Goal: Check status: Check status

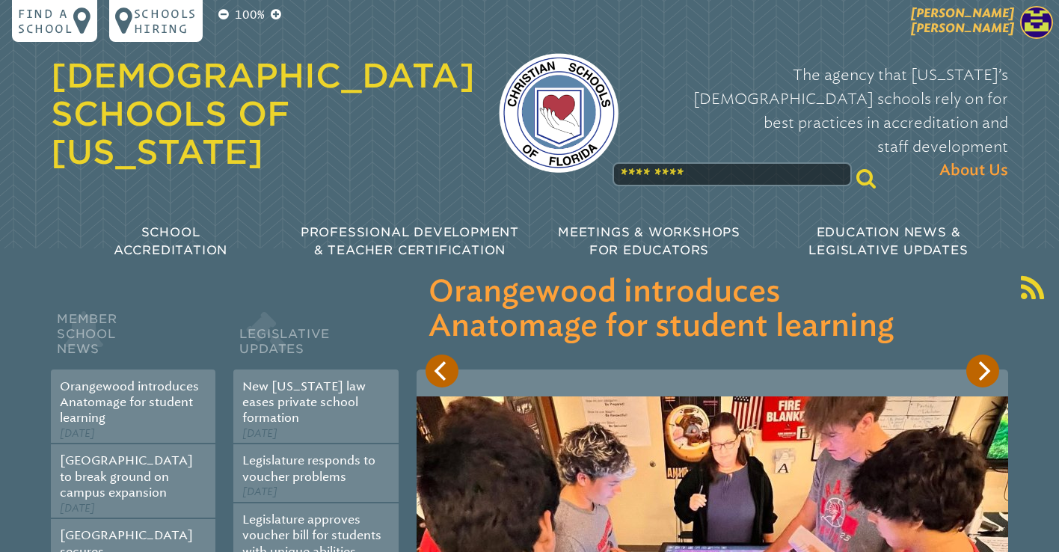
click at [994, 22] on span "[PERSON_NAME] [PERSON_NAME]" at bounding box center [962, 20] width 103 height 29
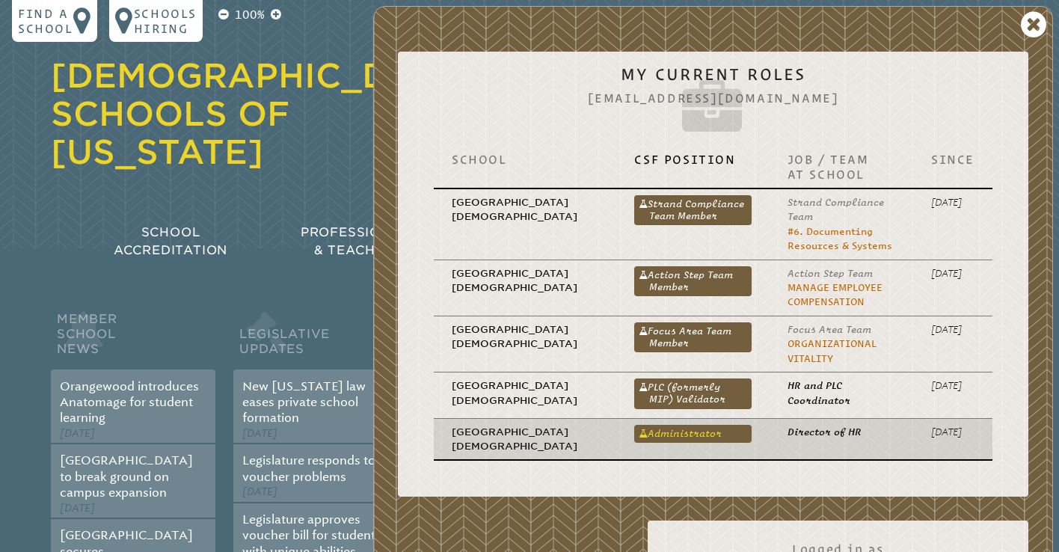
click at [643, 436] on link "Administrator" at bounding box center [692, 434] width 117 height 18
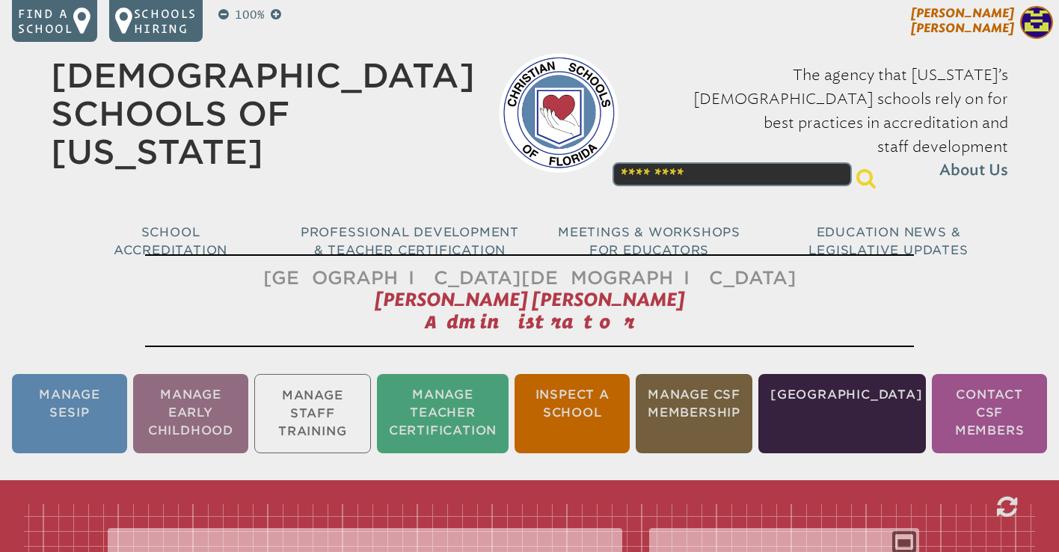
click at [1027, 20] on img at bounding box center [1036, 22] width 33 height 33
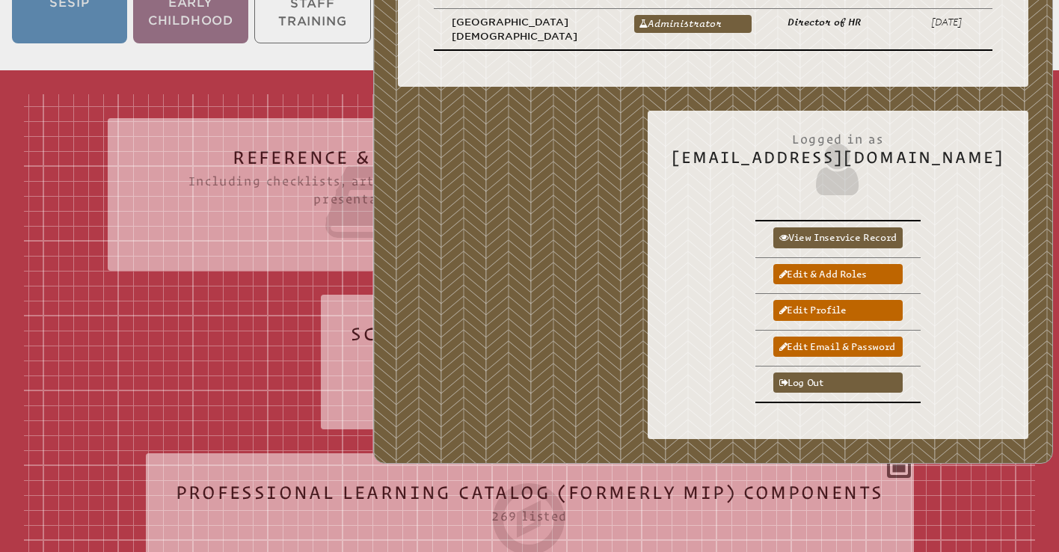
scroll to position [410, 0]
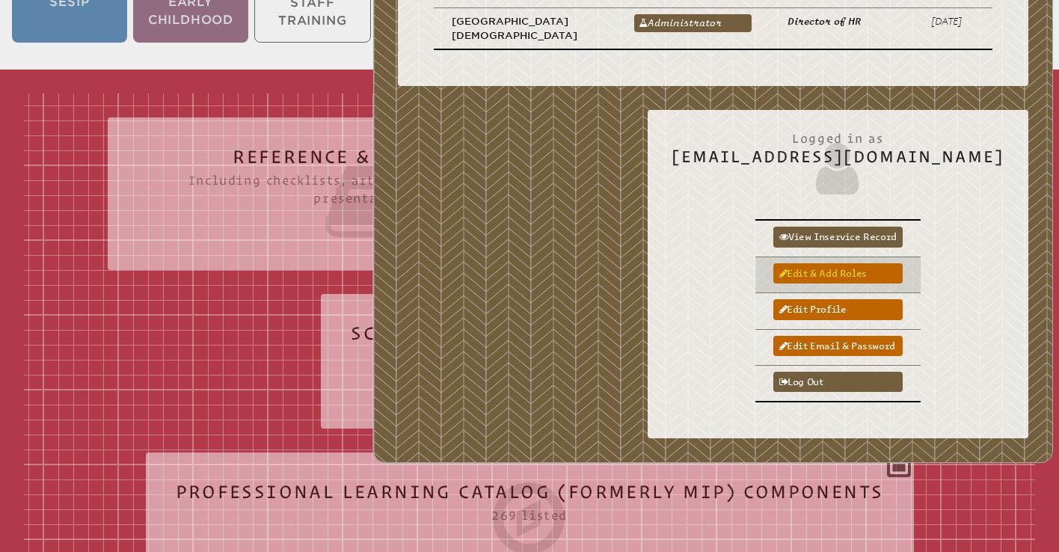
click at [859, 271] on link "Edit & add roles" at bounding box center [837, 273] width 129 height 20
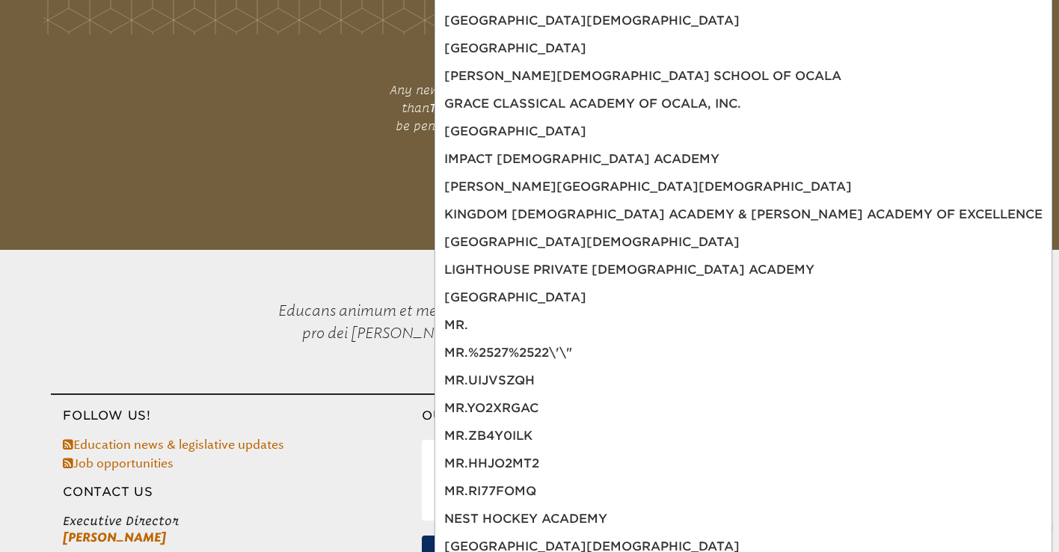
scroll to position [2086, 0]
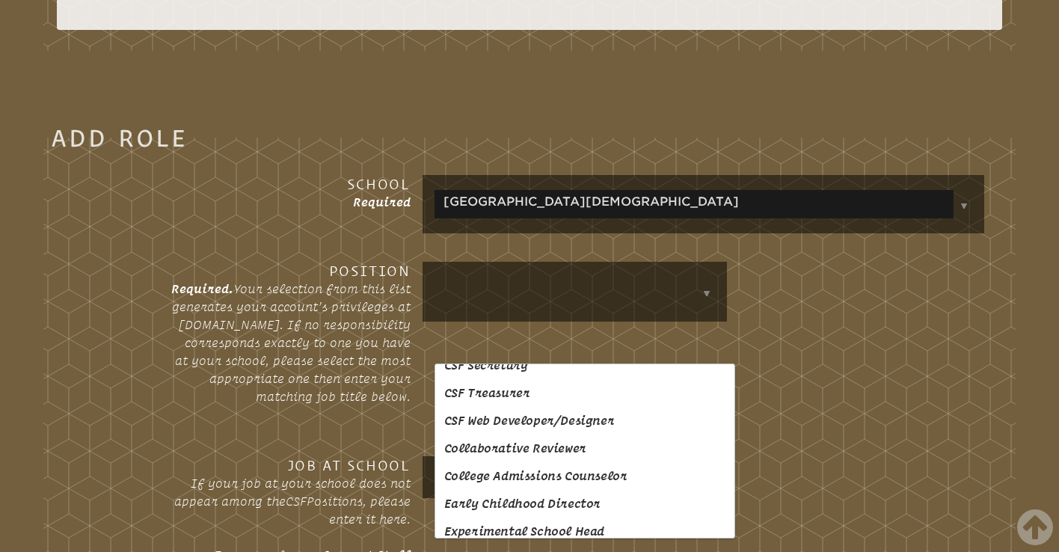
scroll to position [448, 0]
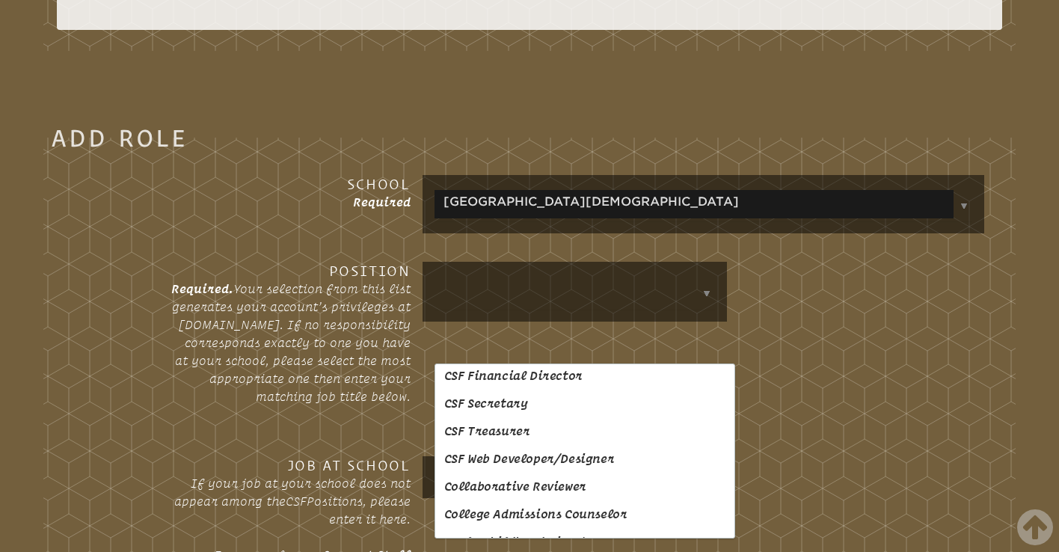
click at [557, 209] on fieldset "Add Role School Required • Orangewood Christian School Position Required. Your …" at bounding box center [529, 447] width 972 height 636
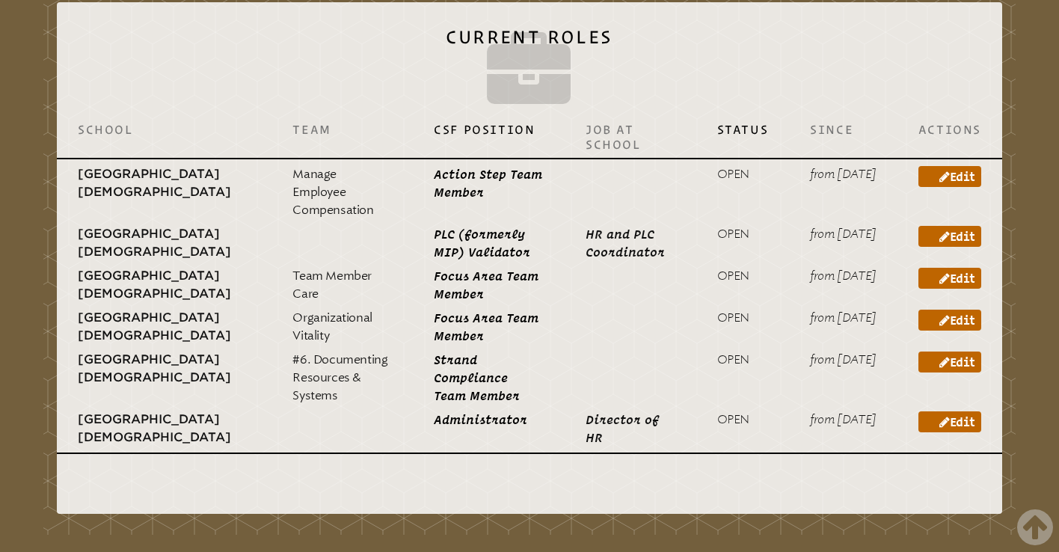
scroll to position [0, 0]
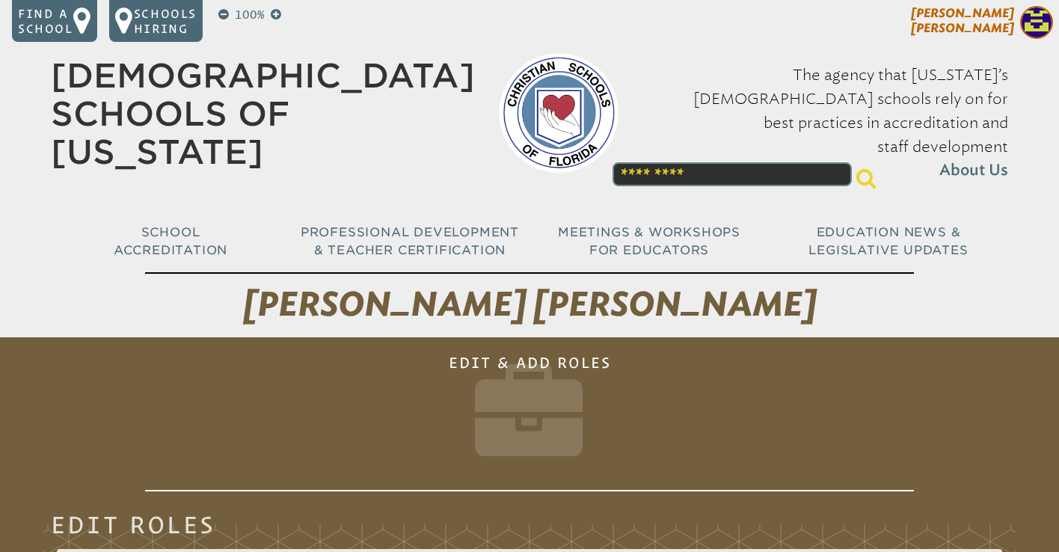
click at [1006, 20] on span "[PERSON_NAME] [PERSON_NAME]" at bounding box center [962, 20] width 103 height 29
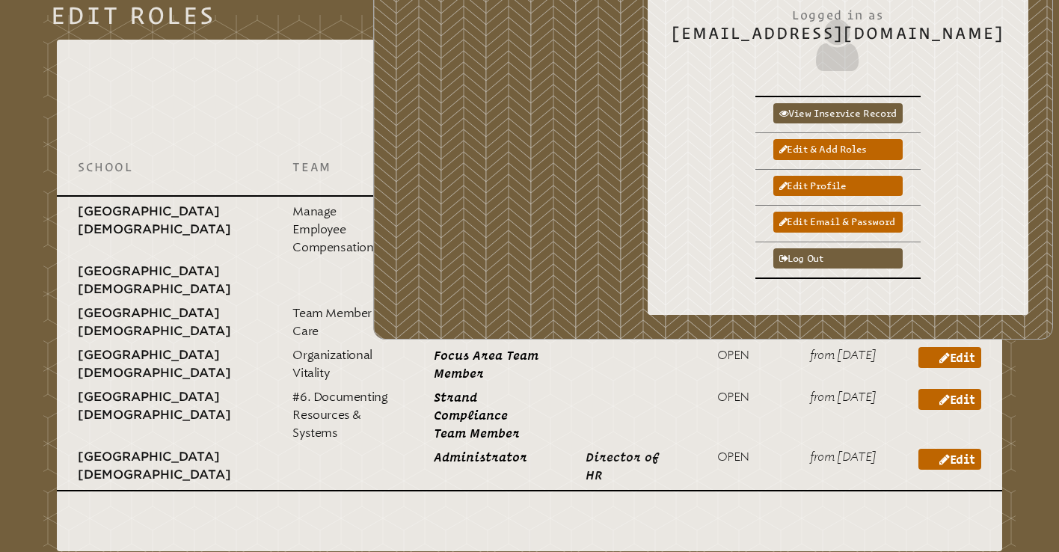
scroll to position [532, 0]
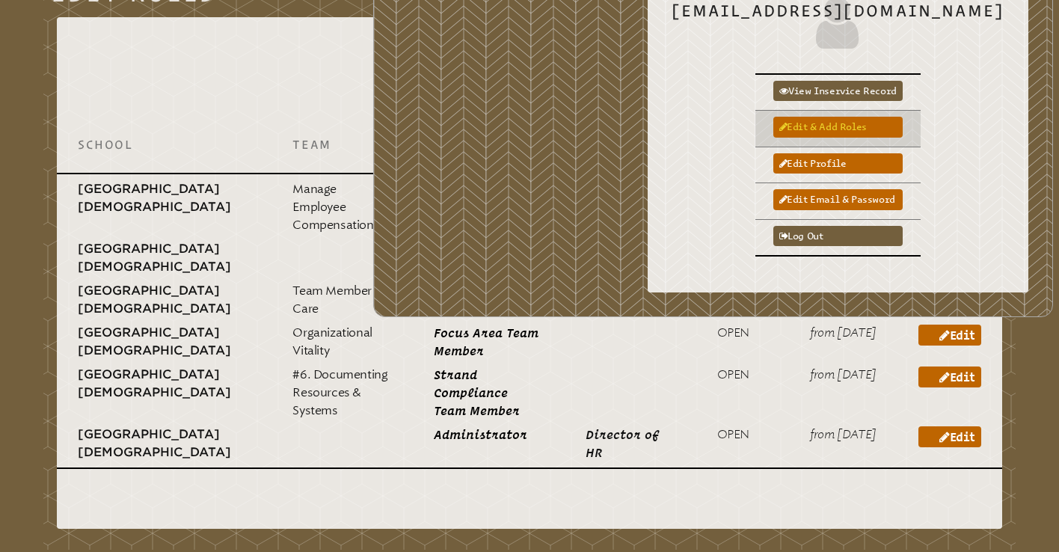
click at [878, 130] on link "Edit & add roles" at bounding box center [837, 127] width 129 height 20
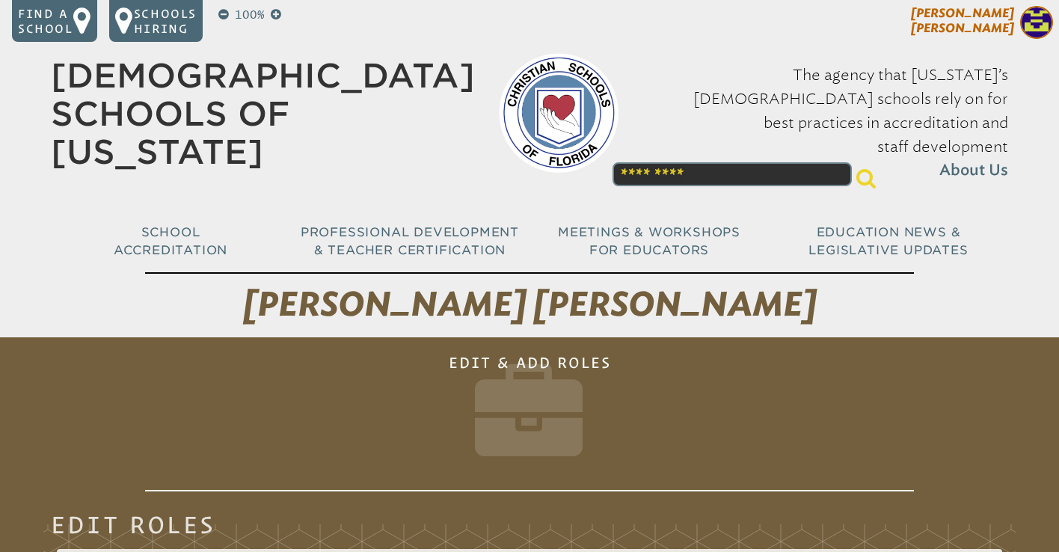
click at [1021, 11] on span at bounding box center [1036, 24] width 33 height 37
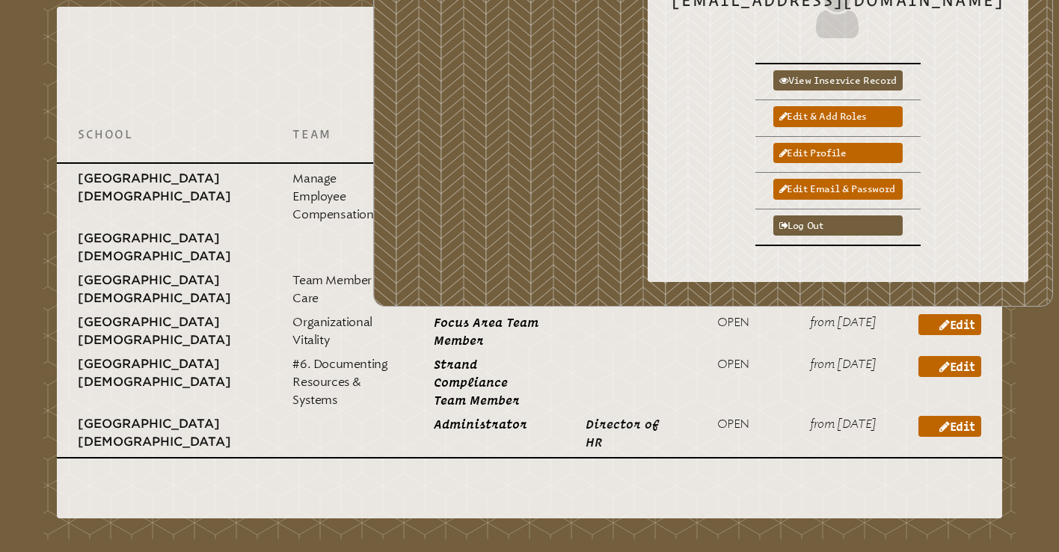
scroll to position [547, 0]
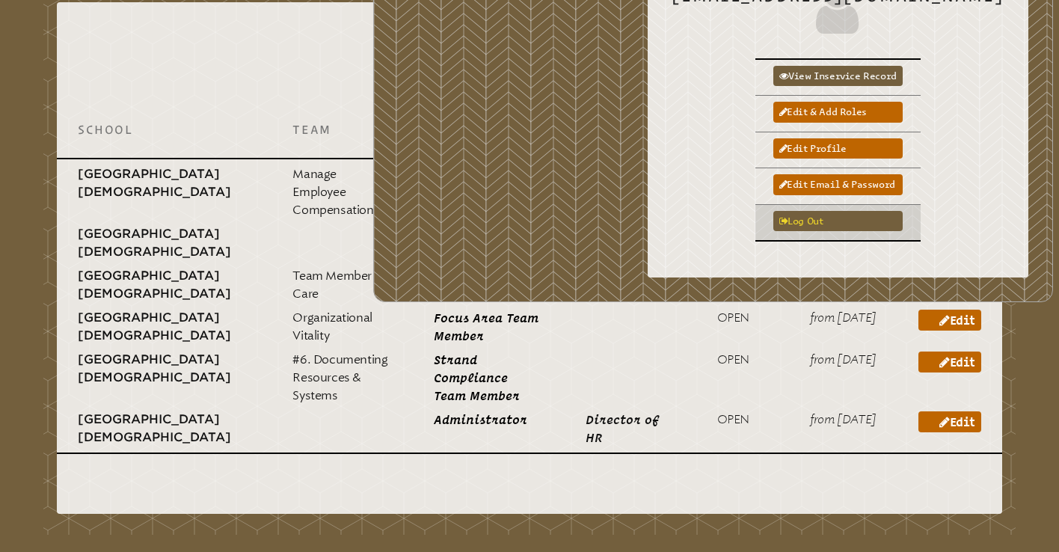
click at [867, 228] on link "Log out" at bounding box center [837, 221] width 129 height 20
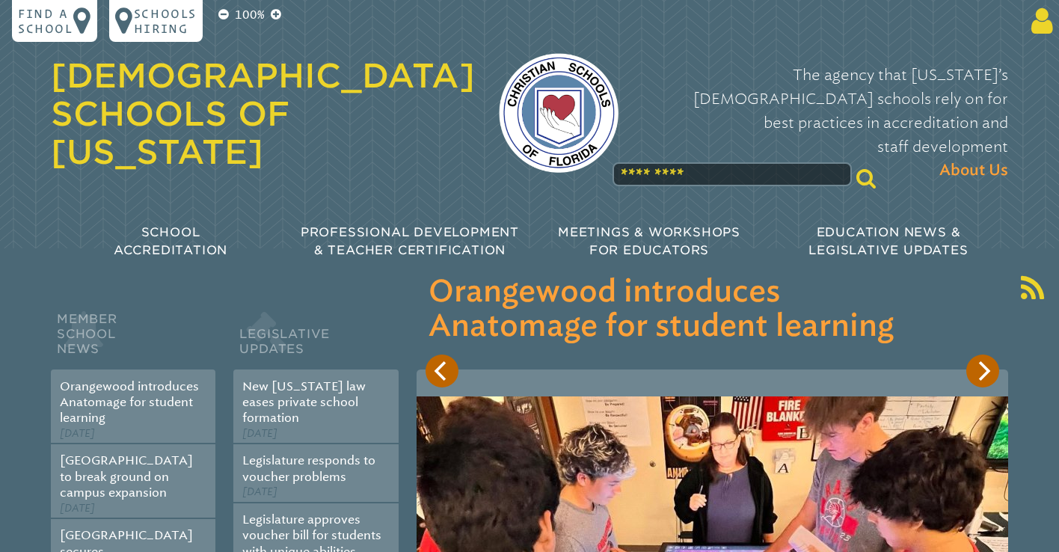
type input "**********"
click at [1038, 11] on icon at bounding box center [1039, 21] width 28 height 30
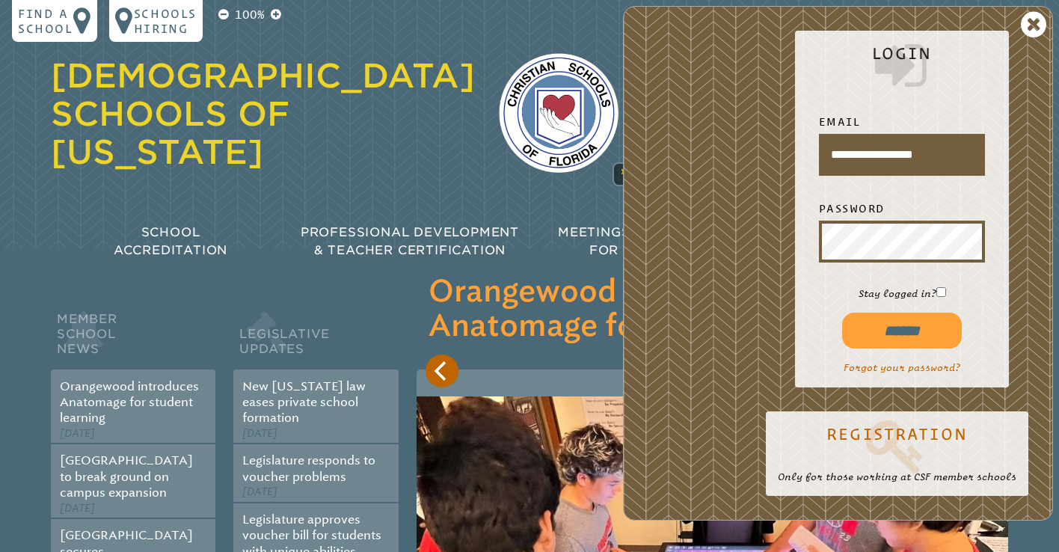
click at [919, 340] on input "******" at bounding box center [902, 331] width 120 height 36
type input "**********"
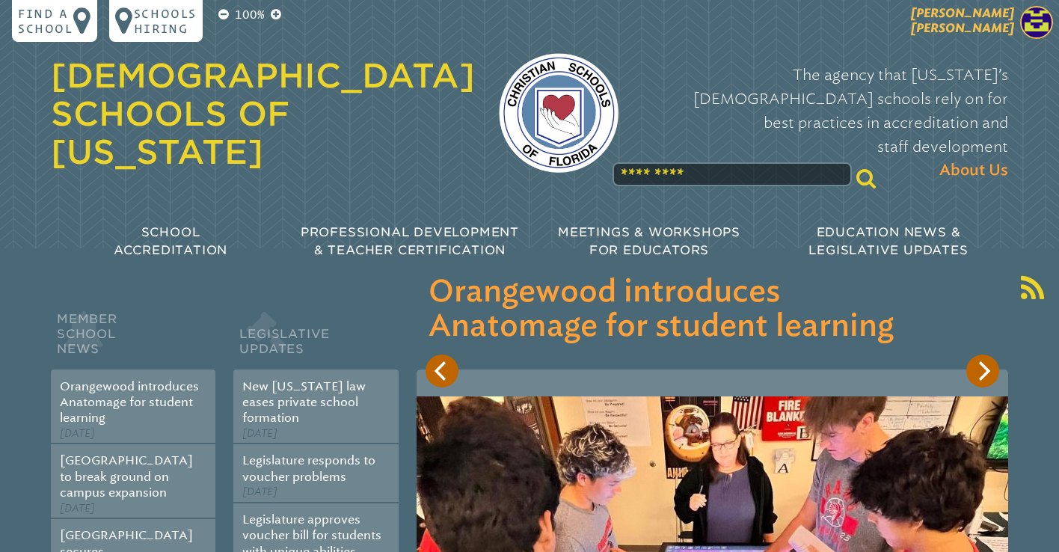
click at [994, 27] on span "[PERSON_NAME] [PERSON_NAME]" at bounding box center [962, 20] width 103 height 29
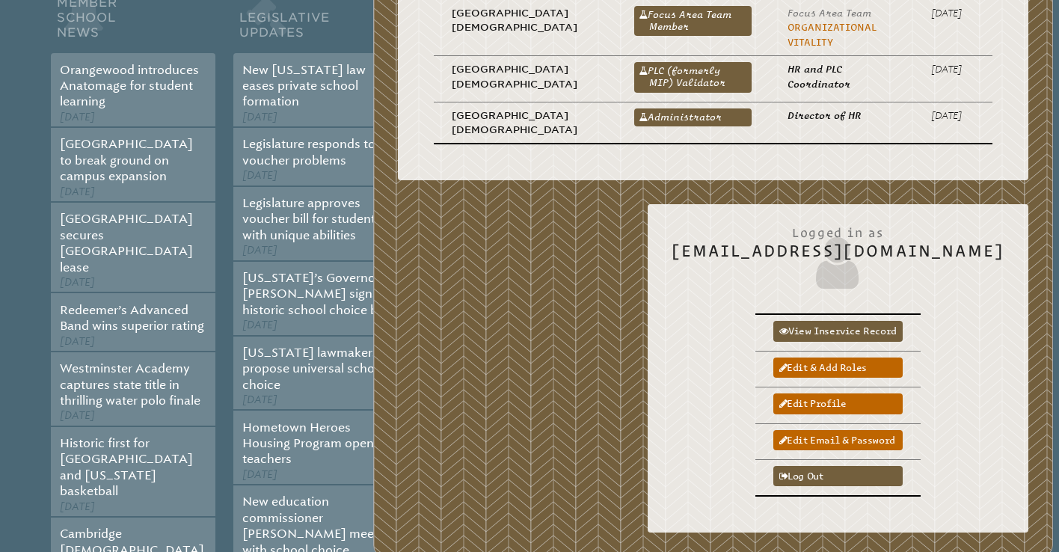
scroll to position [319, 0]
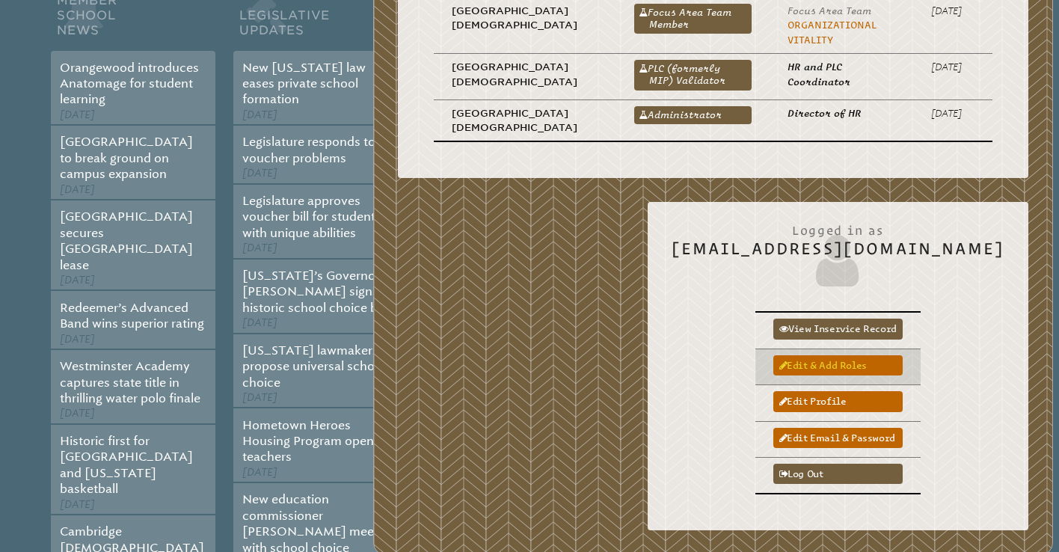
click at [862, 367] on link "Edit & add roles" at bounding box center [837, 365] width 129 height 20
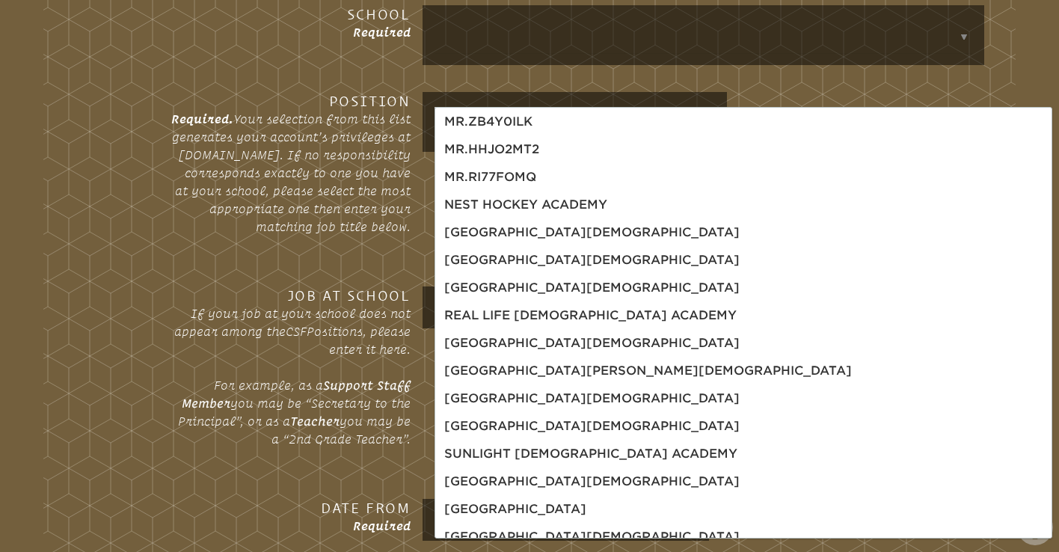
scroll to position [982, 0]
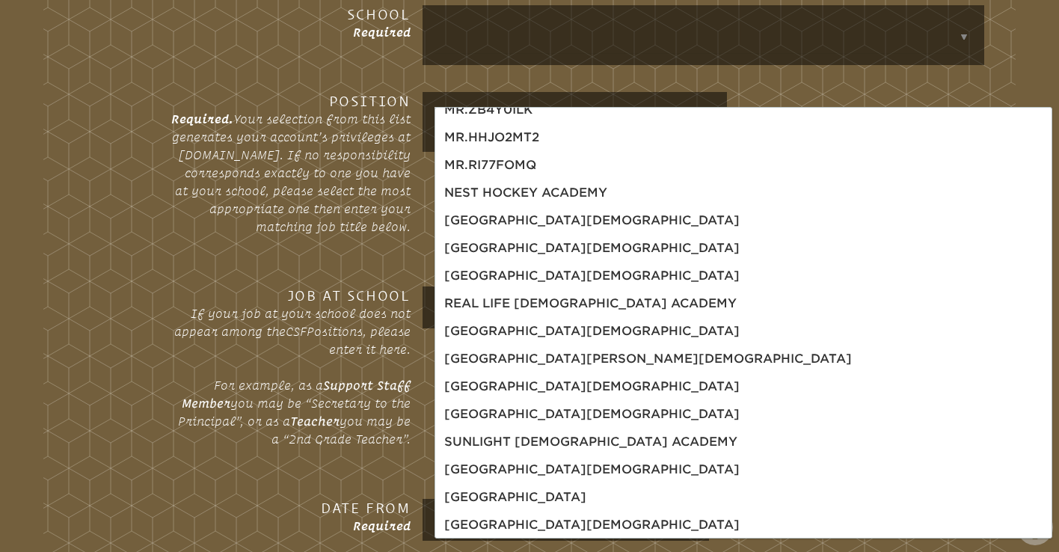
click at [346, 143] on fieldset "Add Role School Required Position Required. Your selection from this list gener…" at bounding box center [529, 277] width 972 height 636
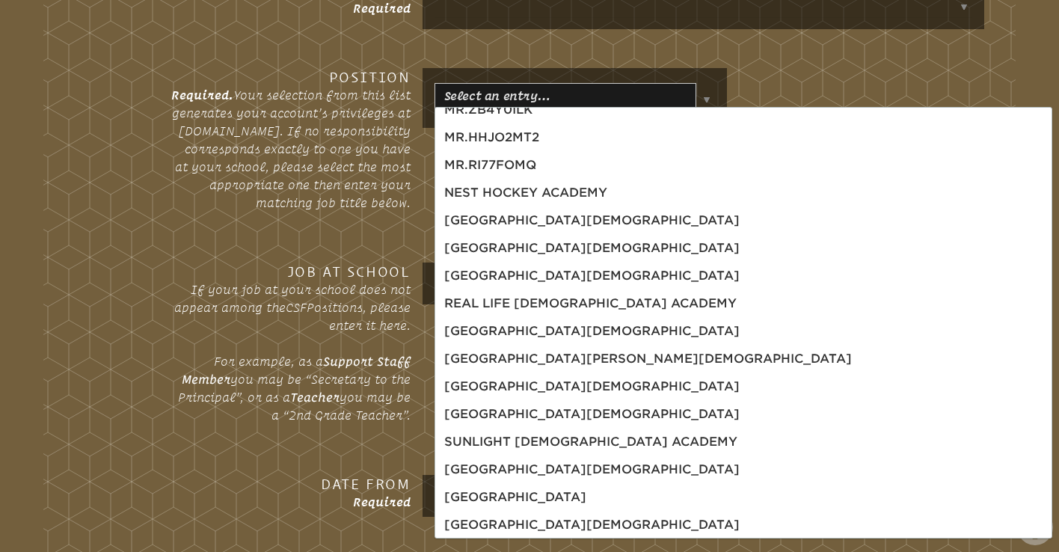
click at [597, 17] on input "text" at bounding box center [691, 5] width 515 height 24
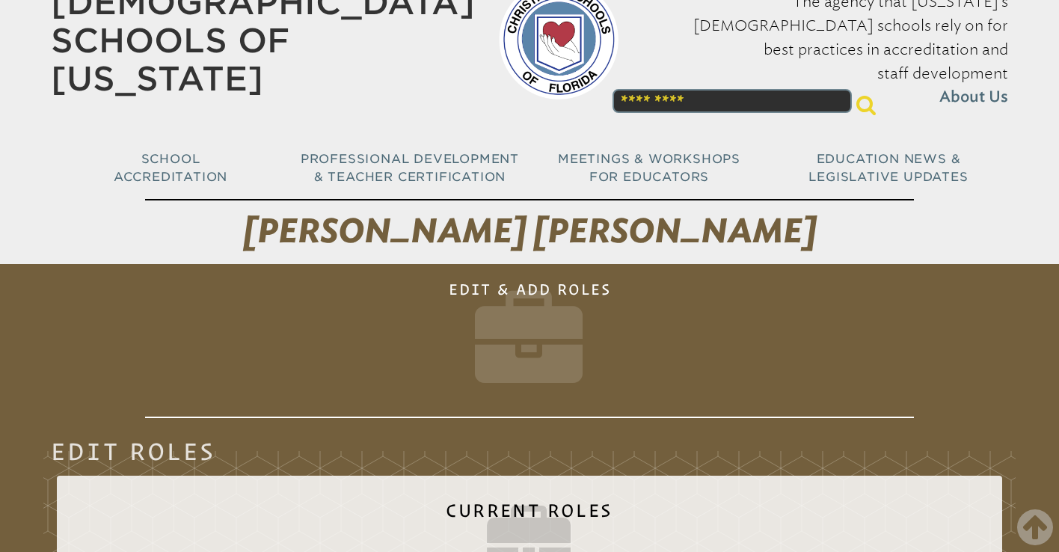
scroll to position [0, 0]
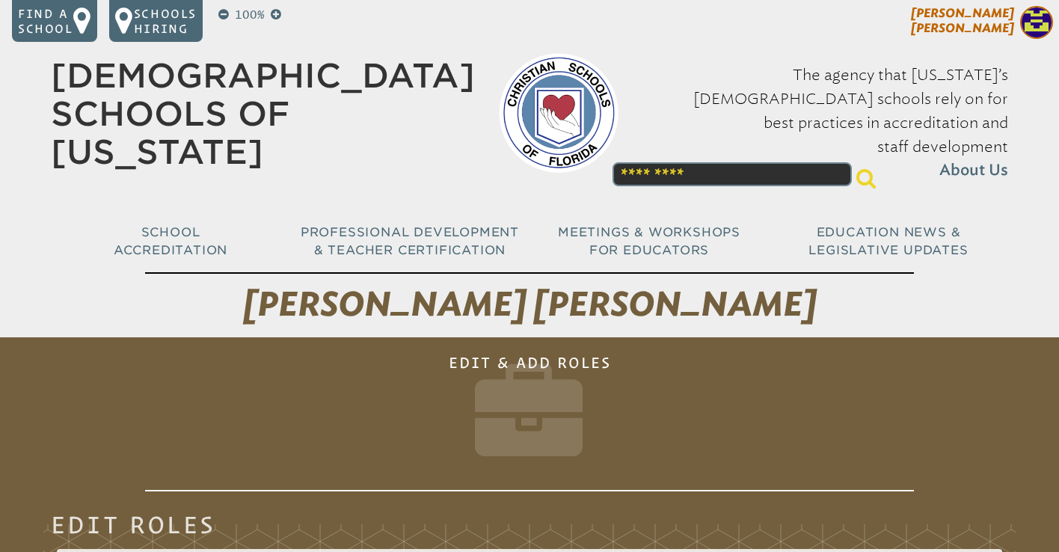
click at [1015, 31] on p "[PERSON_NAME] [PERSON_NAME]" at bounding box center [935, 24] width 245 height 37
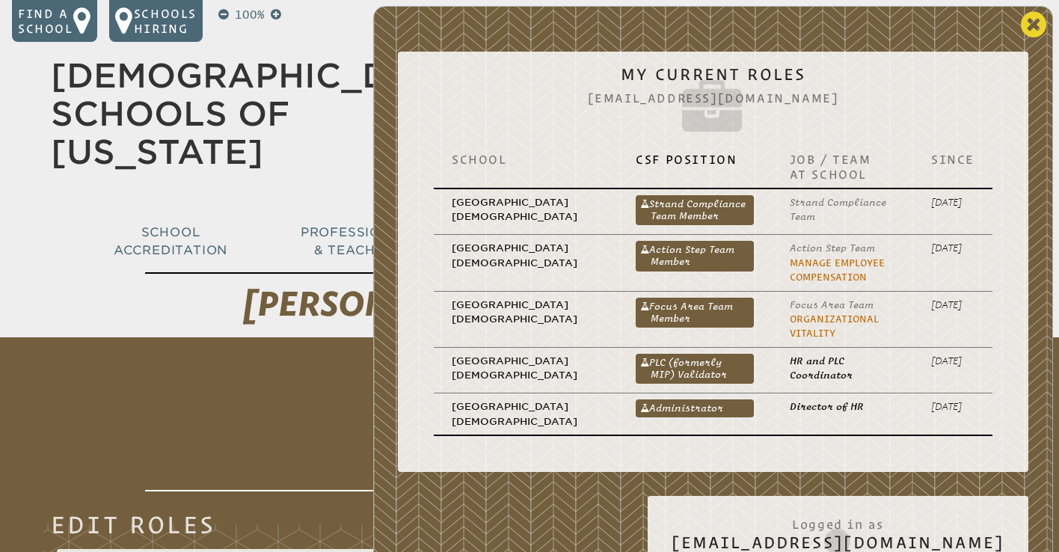
click at [1031, 19] on icon at bounding box center [1033, 25] width 25 height 30
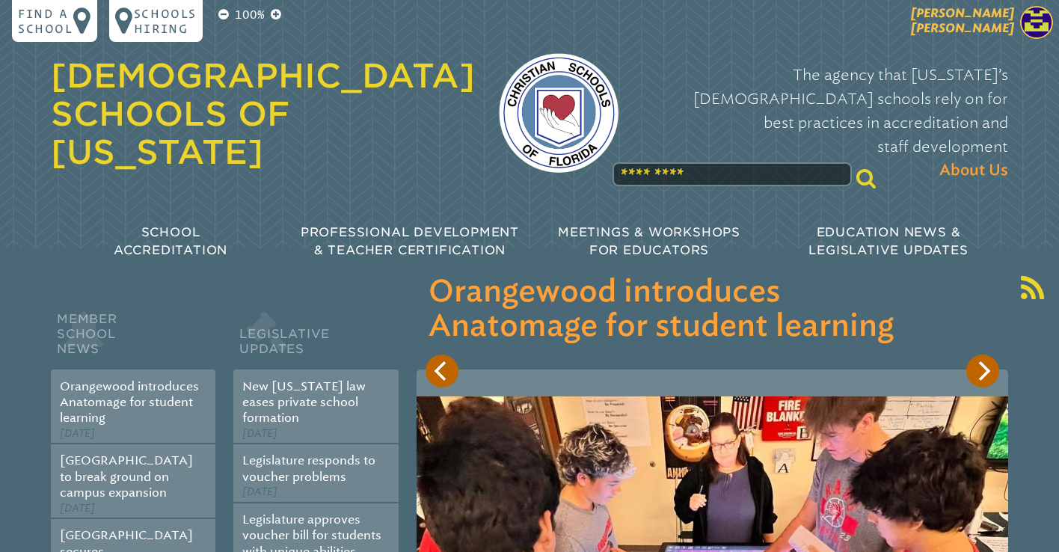
click at [1003, 37] on p "[PERSON_NAME] [PERSON_NAME]" at bounding box center [935, 24] width 245 height 37
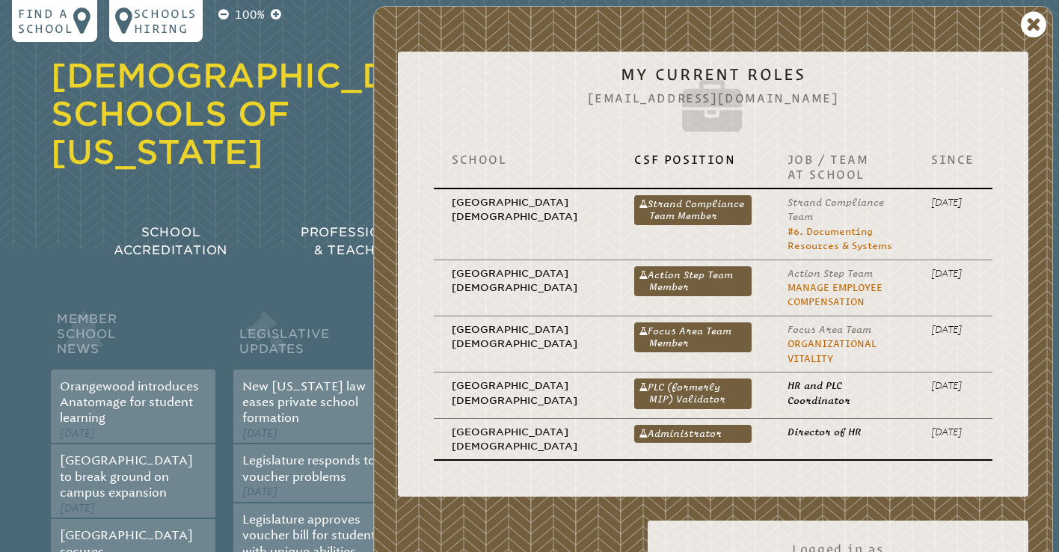
click at [313, 140] on div "[DEMOGRAPHIC_DATA] Schools of [US_STATE]" at bounding box center [263, 115] width 424 height 158
click at [1035, 26] on icon at bounding box center [1033, 25] width 25 height 30
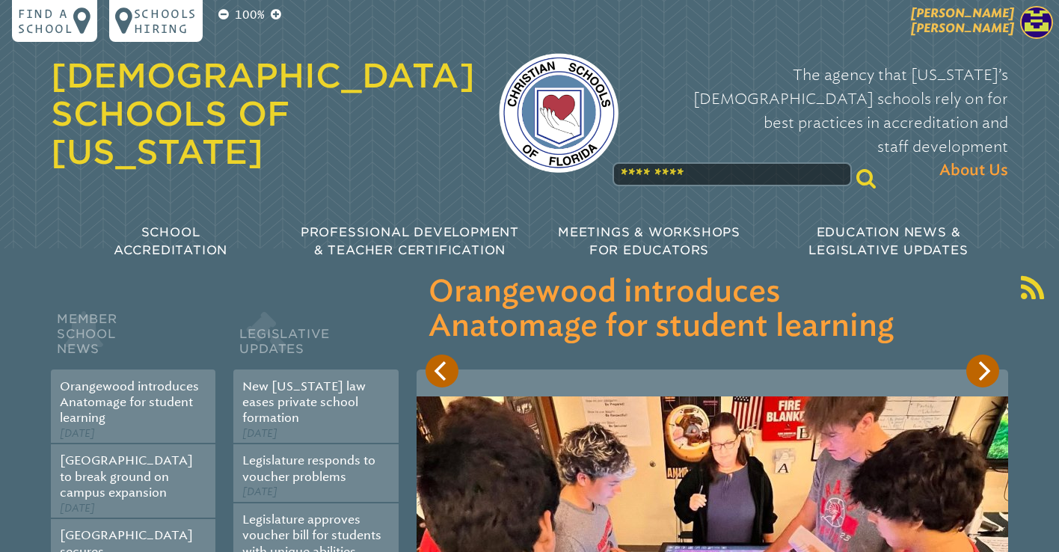
click at [1002, 22] on span "[PERSON_NAME] [PERSON_NAME]" at bounding box center [962, 20] width 103 height 29
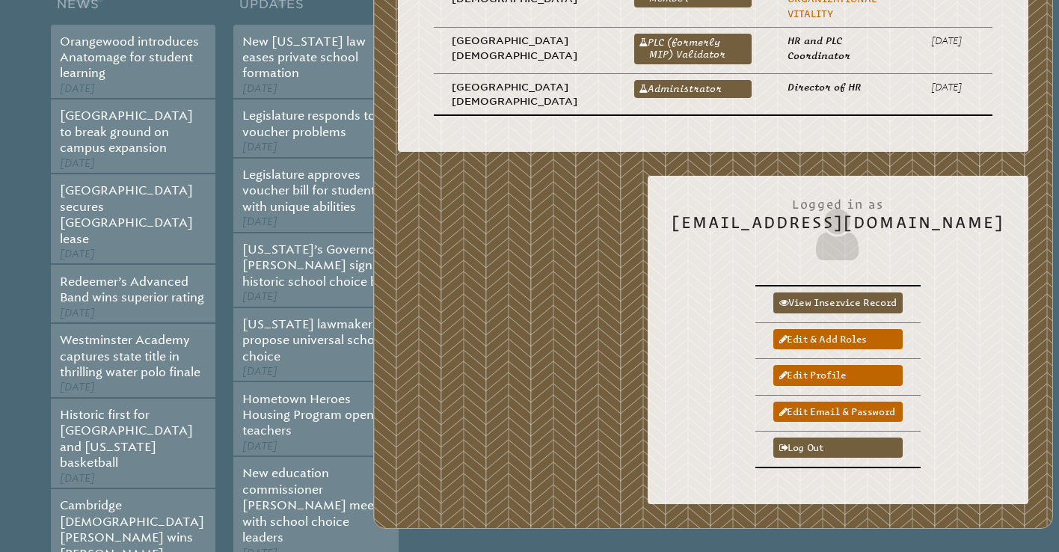
scroll to position [347, 0]
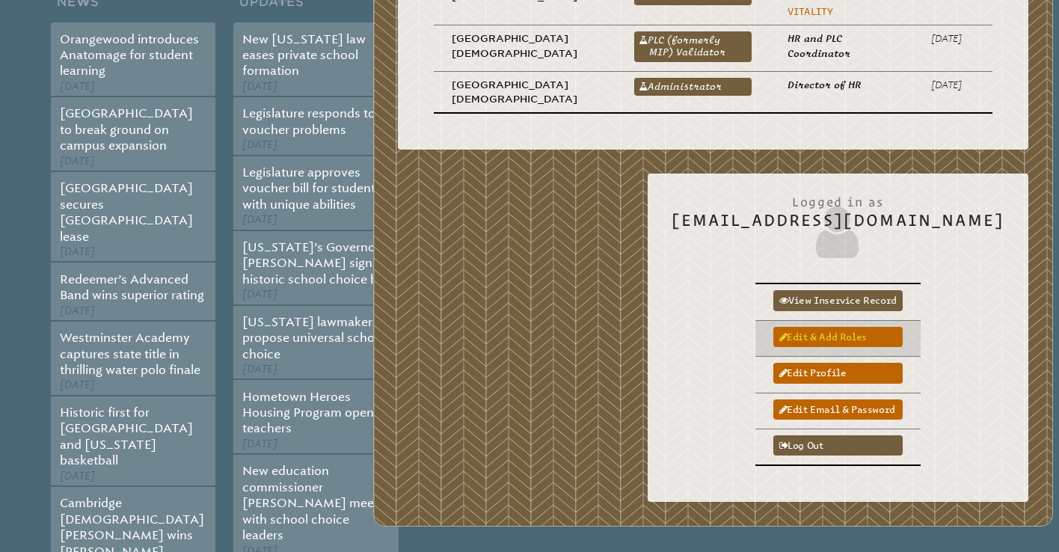
click at [878, 342] on link "Edit & add roles" at bounding box center [837, 337] width 129 height 20
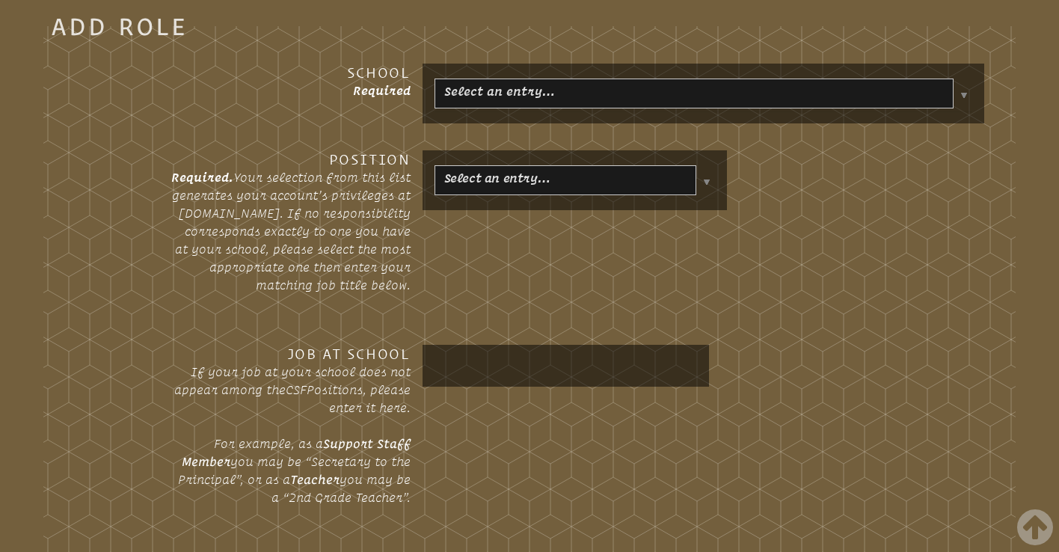
scroll to position [1225, 0]
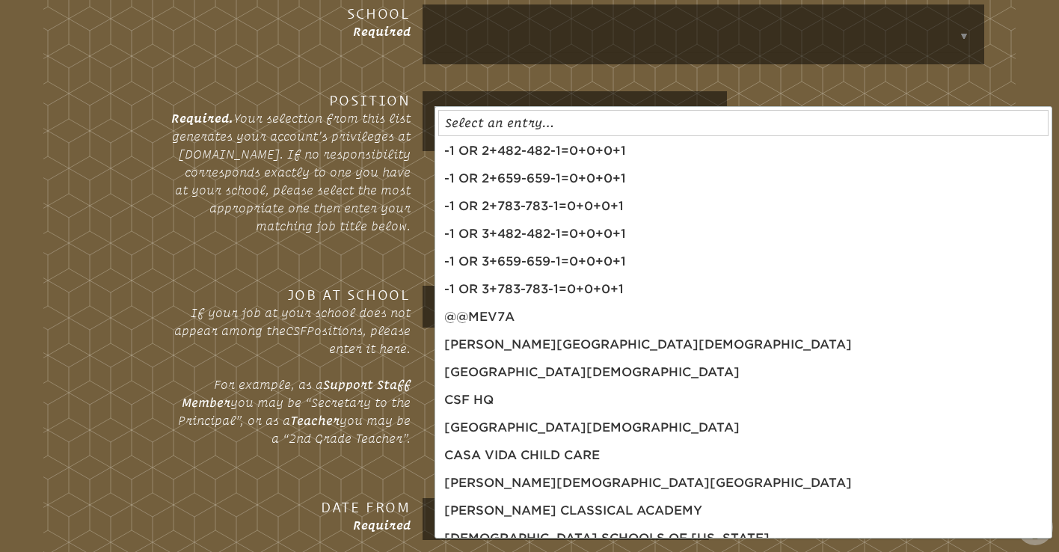
click at [321, 159] on fieldset "Add Role School Required Position Required. Your selection from this list gener…" at bounding box center [529, 276] width 972 height 636
click at [320, 159] on fieldset "Add Role School Required Position Required. Your selection from this list gener…" at bounding box center [529, 276] width 972 height 636
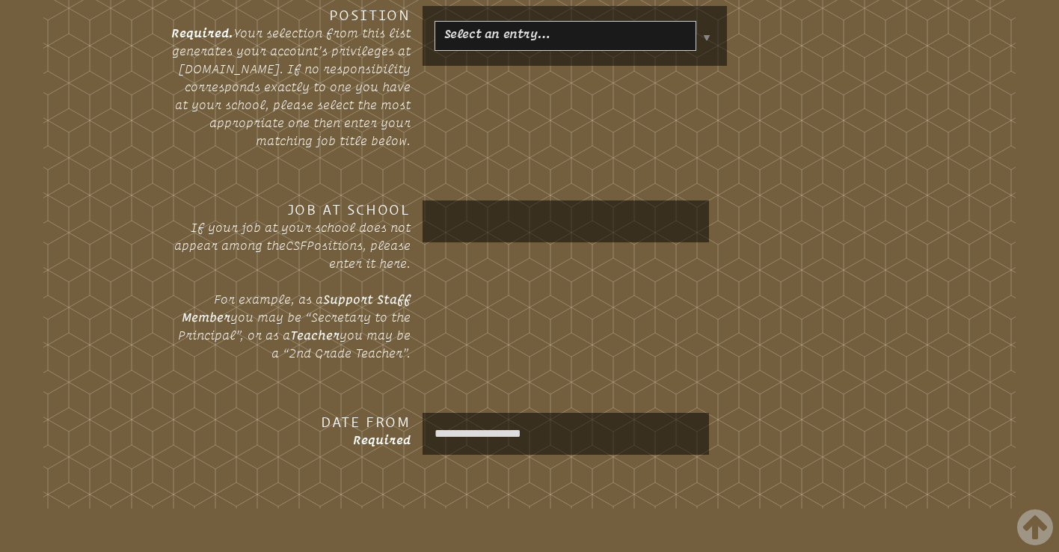
scroll to position [1266, 0]
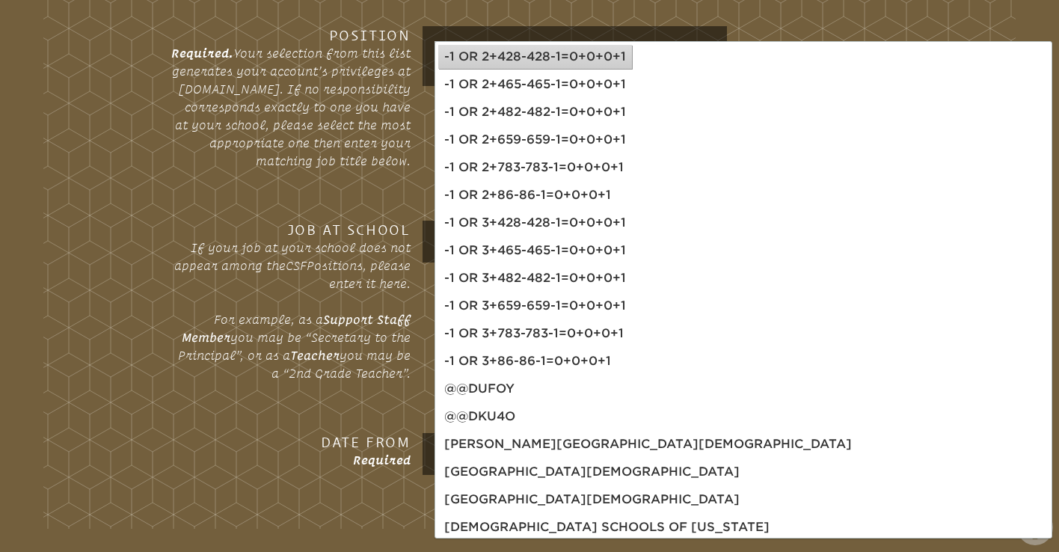
type input "*"
click at [420, 334] on label "Job at School If your job at your school does not appear among the CSF Position…" at bounding box center [249, 313] width 348 height 185
click at [307, 272] on span "CSF" at bounding box center [296, 265] width 21 height 13
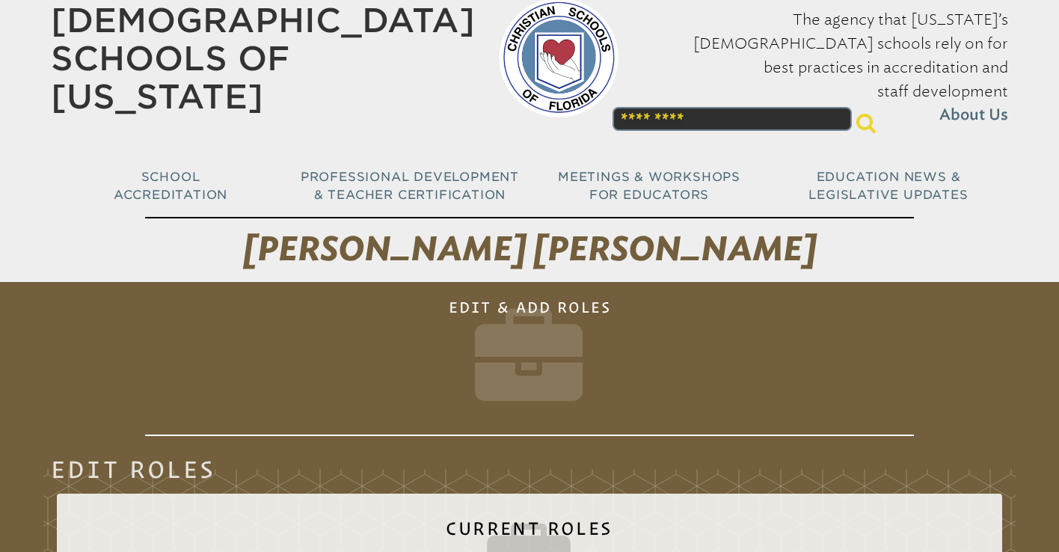
scroll to position [51, 0]
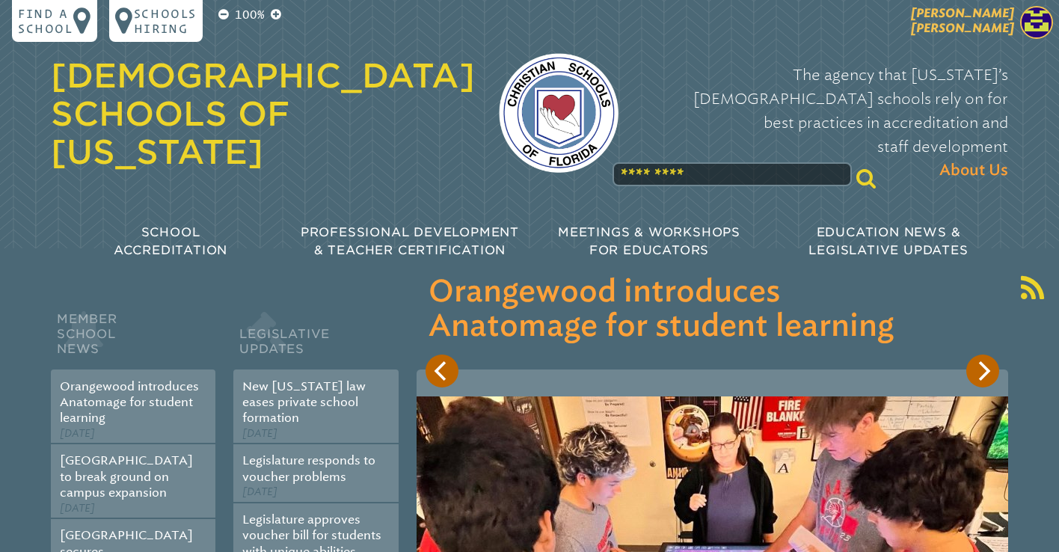
click at [981, 31] on span "[PERSON_NAME] [PERSON_NAME]" at bounding box center [962, 20] width 103 height 29
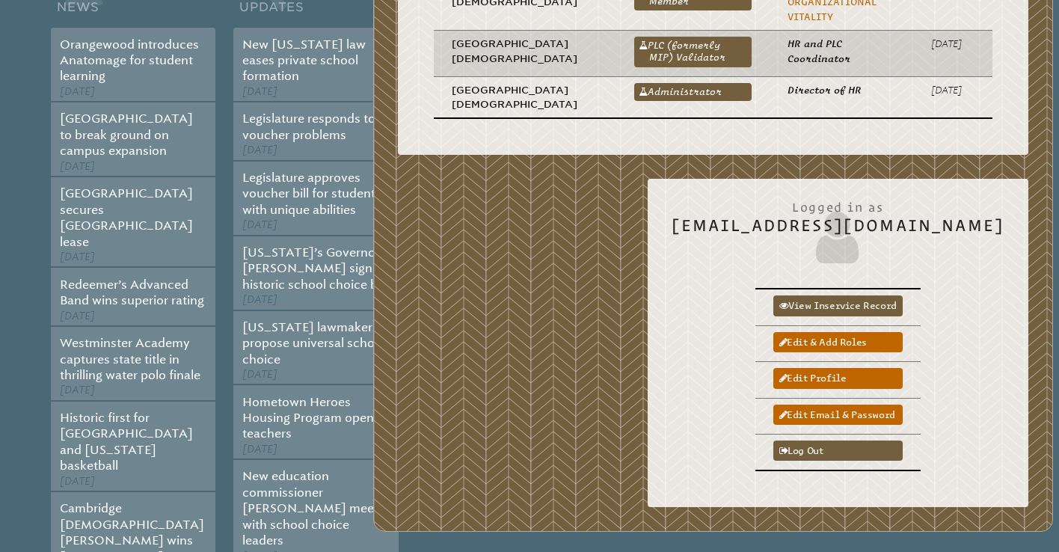
scroll to position [378, 0]
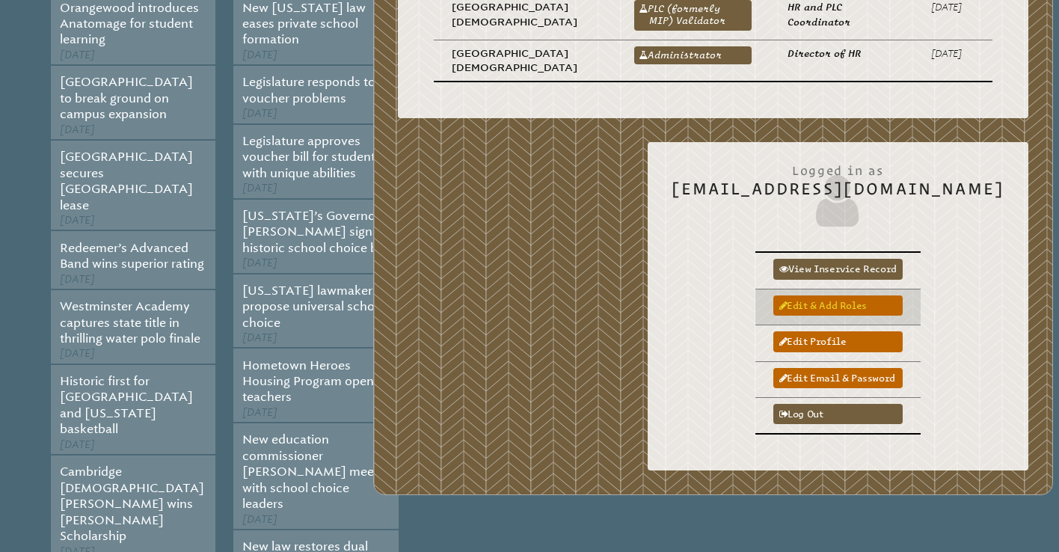
click at [864, 306] on link "Edit & add roles" at bounding box center [837, 305] width 129 height 20
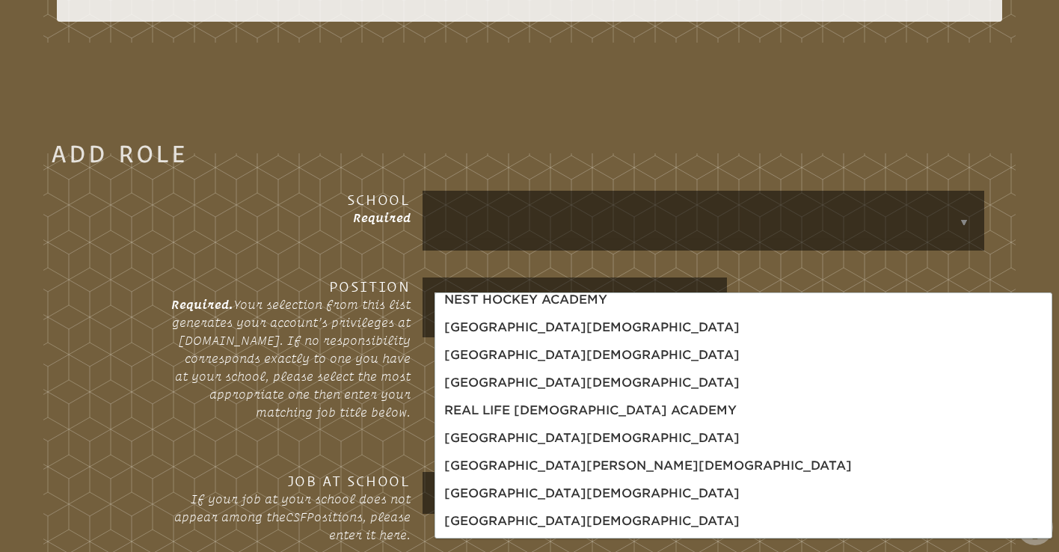
scroll to position [1030, 0]
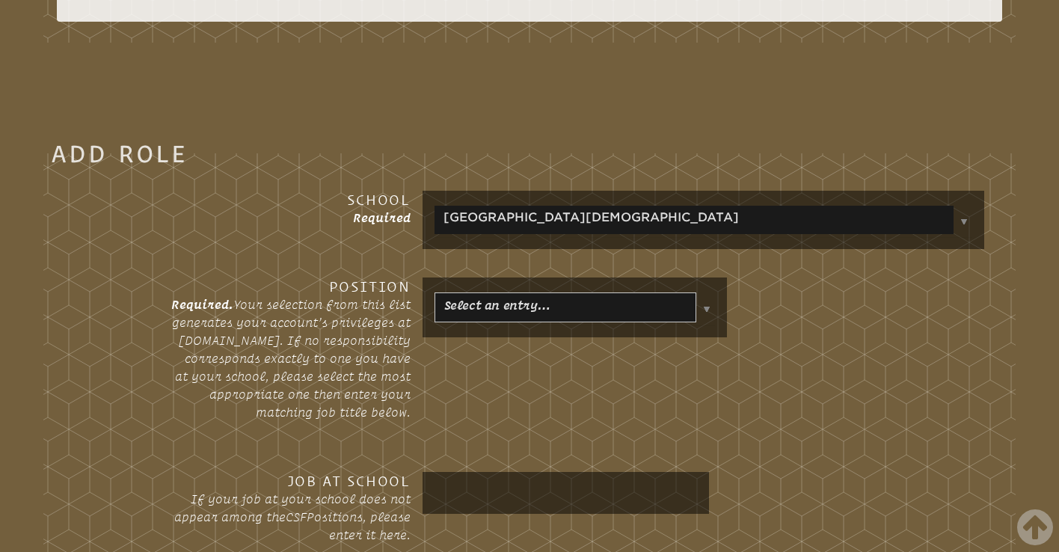
click at [616, 357] on body "Find a School Key Name City 1 Bethany Christian School Fort Lauderdale 33316 2 …" at bounding box center [529, 265] width 1059 height 2606
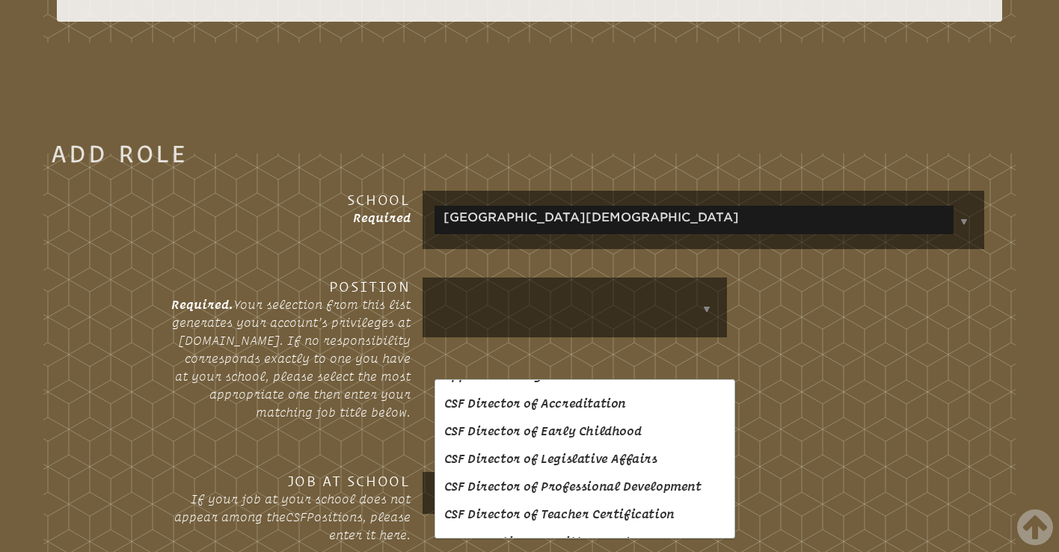
scroll to position [226, 0]
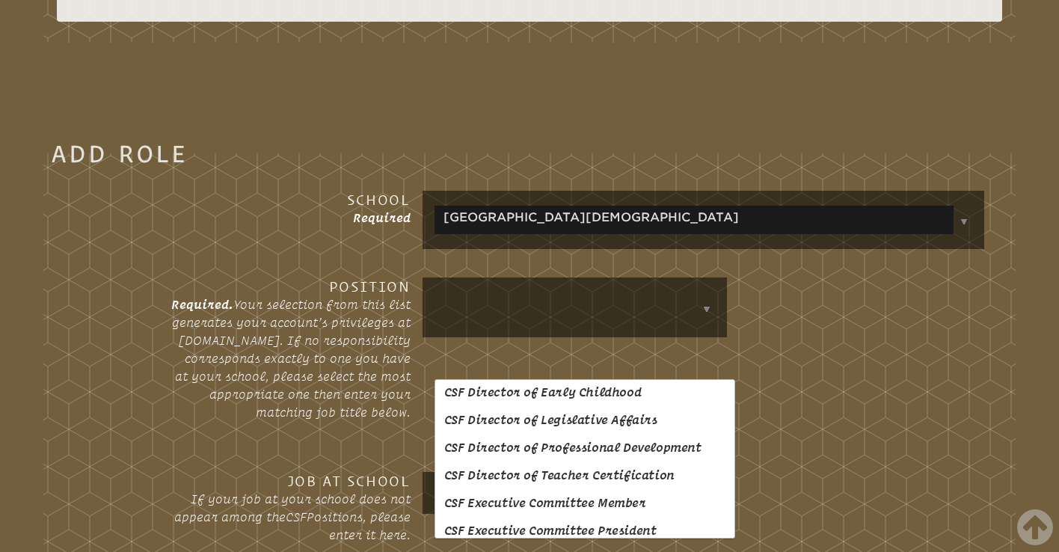
click at [881, 337] on div at bounding box center [702, 307] width 561 height 60
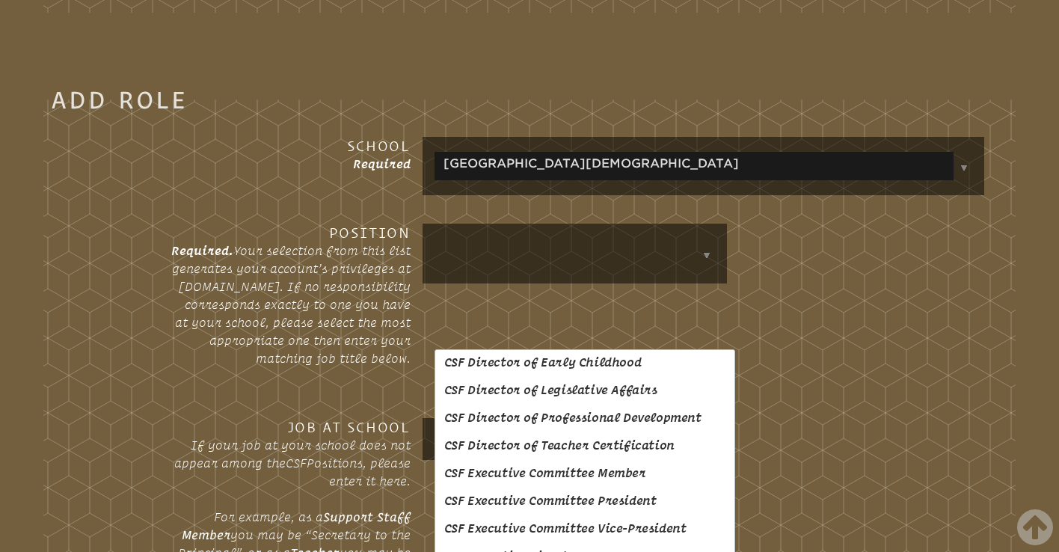
scroll to position [1177, 0]
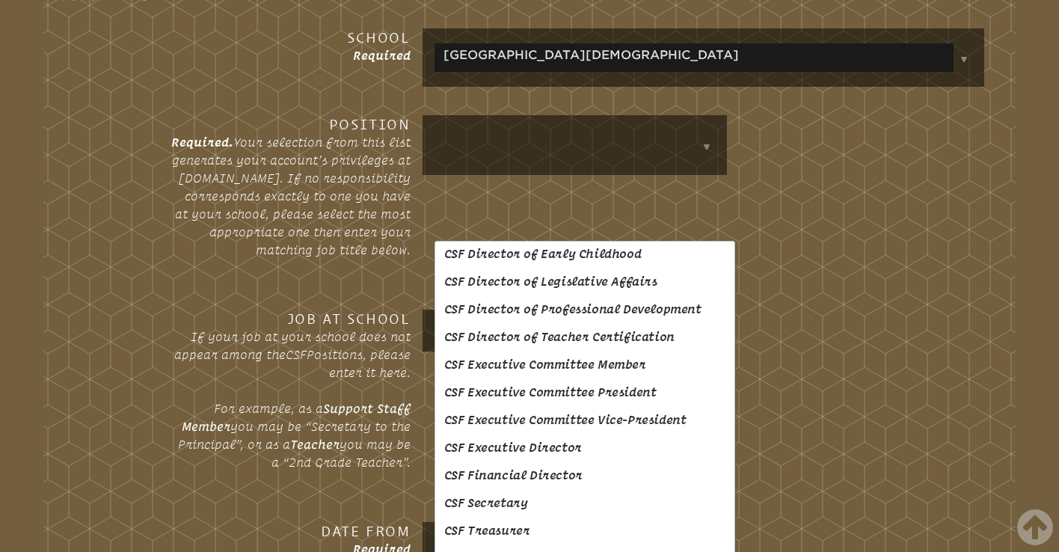
click at [339, 256] on p "Required. Your selection from this list generates your account’s privileges at …" at bounding box center [290, 196] width 239 height 126
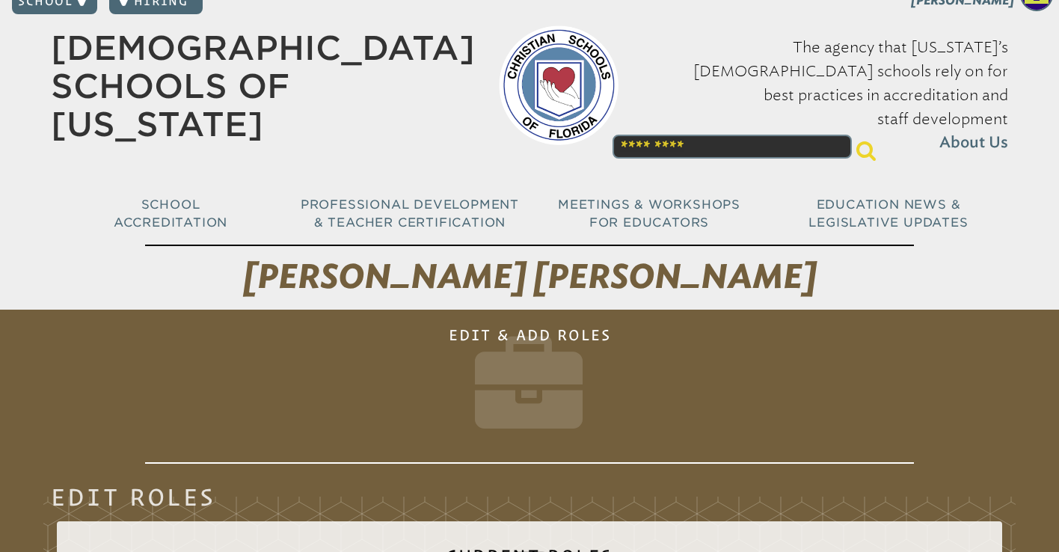
scroll to position [0, 0]
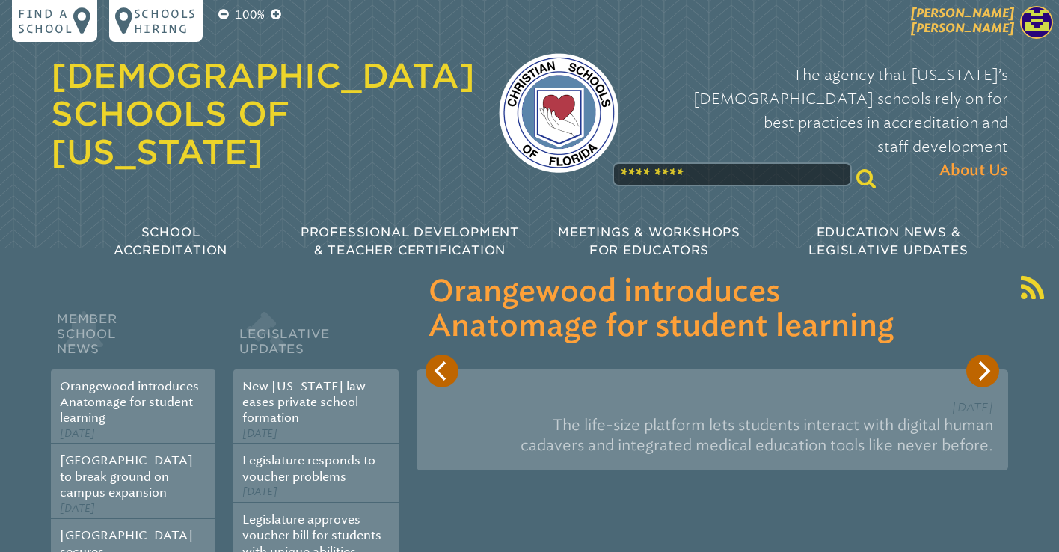
click at [991, 11] on span "[PERSON_NAME] [PERSON_NAME]" at bounding box center [962, 20] width 103 height 29
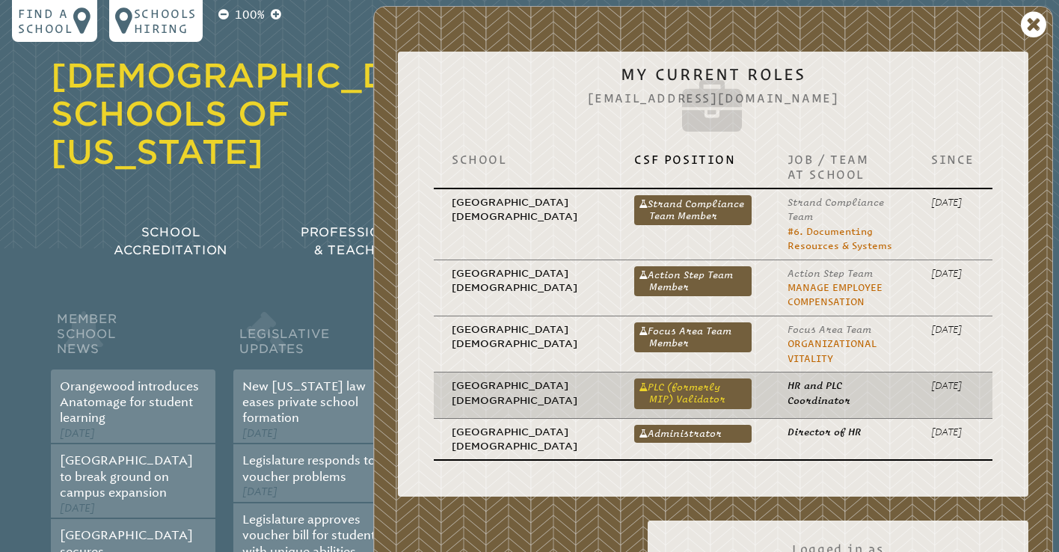
click at [650, 393] on link "PLC (formerly MIP) Validator" at bounding box center [692, 393] width 117 height 30
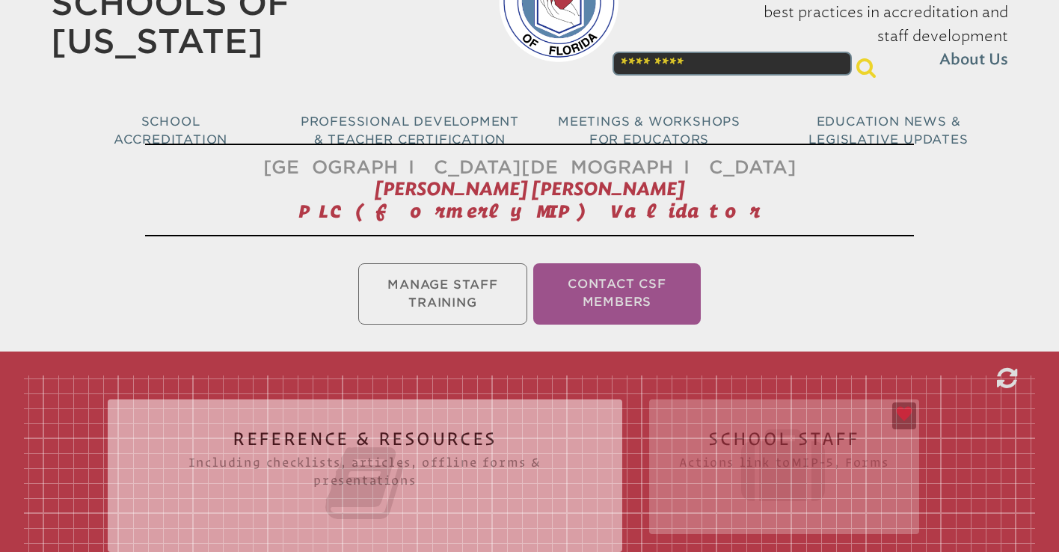
scroll to position [108, 0]
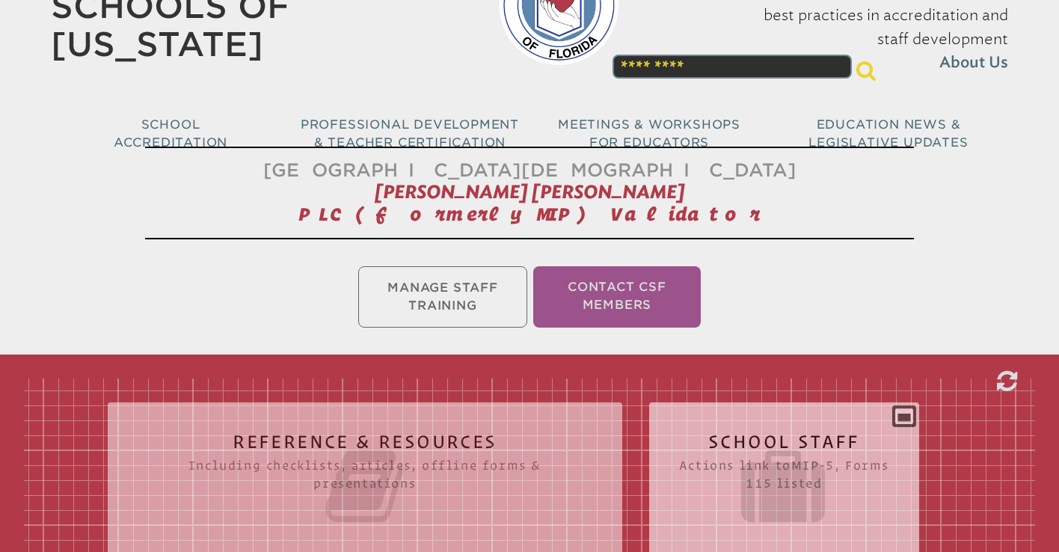
click at [767, 434] on h2 "School Staff Actions link to mip-5 , Forms 115 listed" at bounding box center [784, 480] width 210 height 96
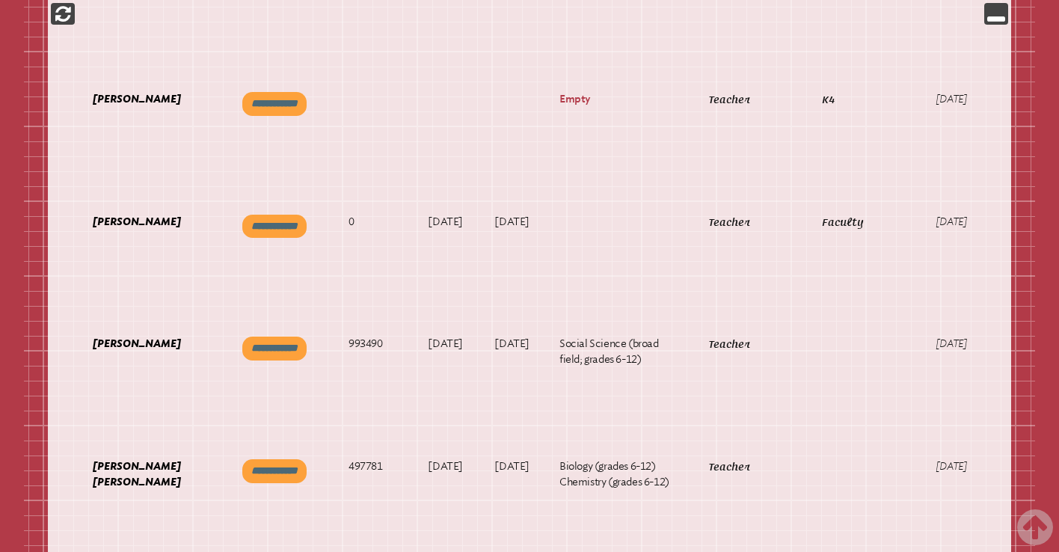
scroll to position [0, 68]
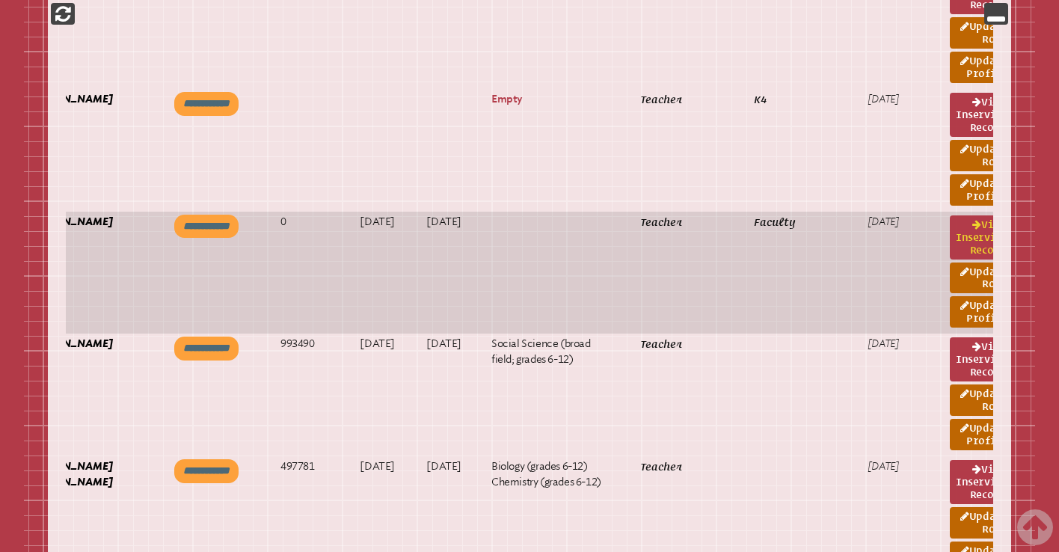
click at [950, 259] on link "View inservice record" at bounding box center [980, 237] width 61 height 44
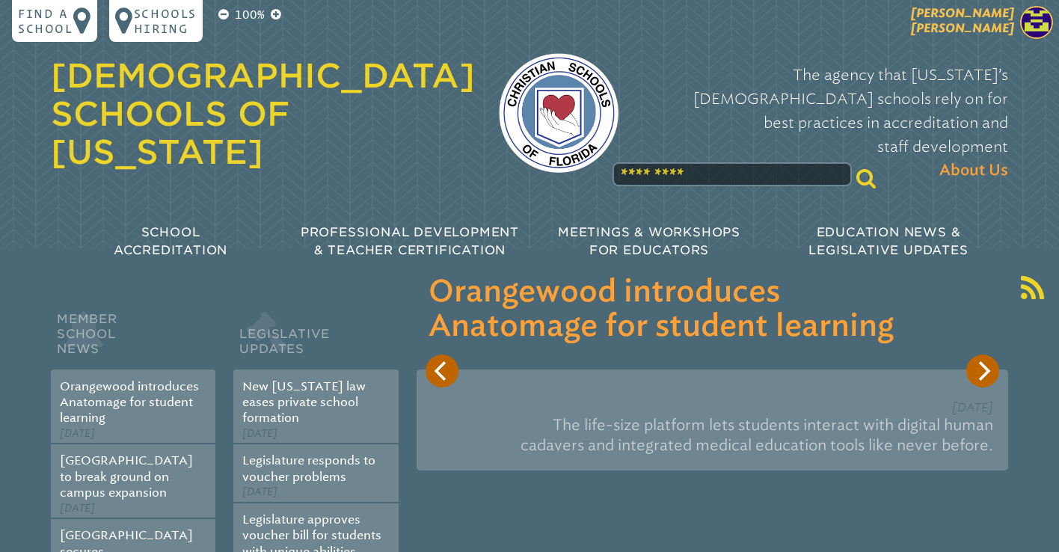
click at [1028, 12] on img at bounding box center [1036, 22] width 33 height 33
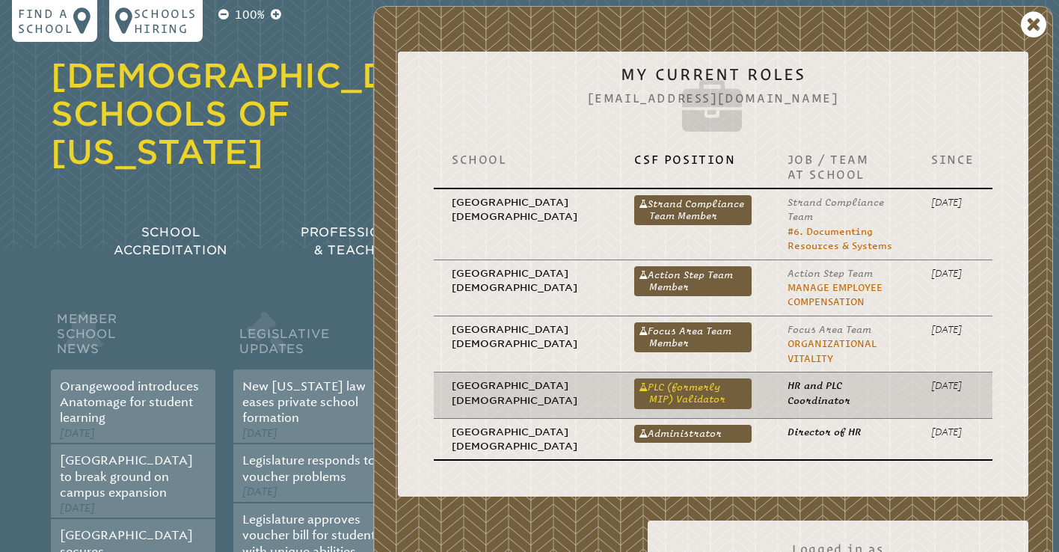
click at [662, 390] on link "PLC (formerly MIP) Validator" at bounding box center [692, 393] width 117 height 30
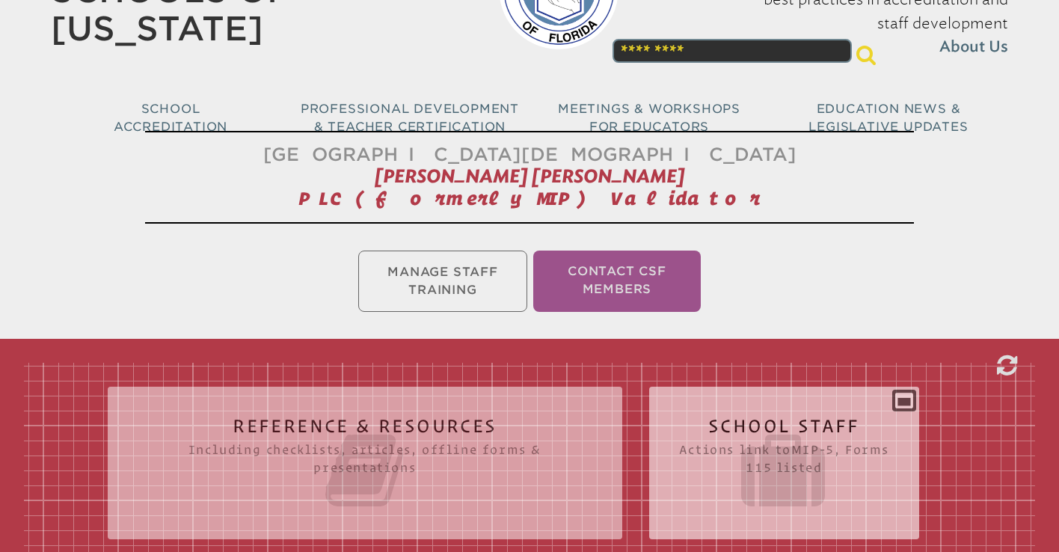
scroll to position [218, 0]
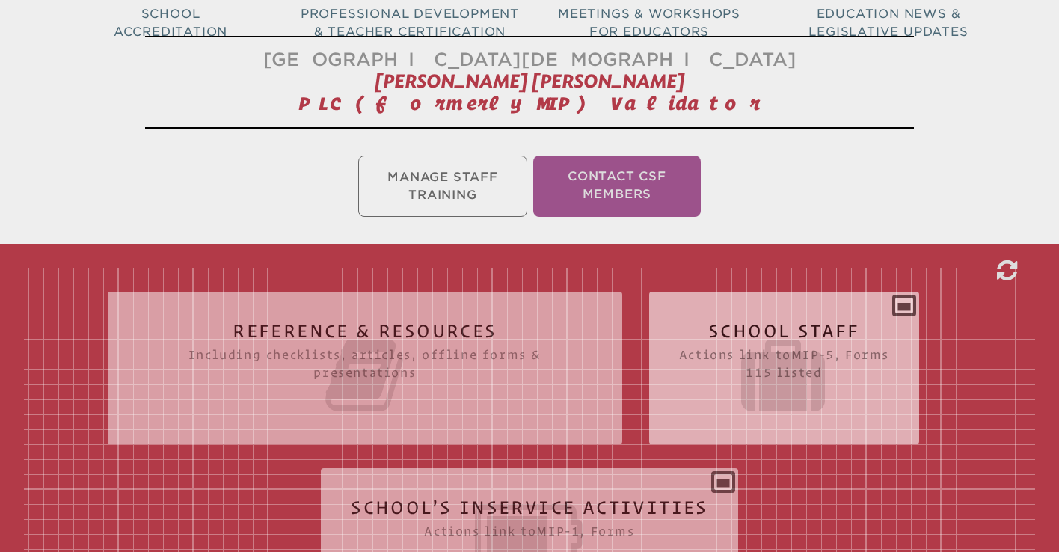
click at [783, 319] on div "School Staff Actions link to mip-5 , Forms 115 listed Report (for printing & ex…" at bounding box center [784, 362] width 270 height 117
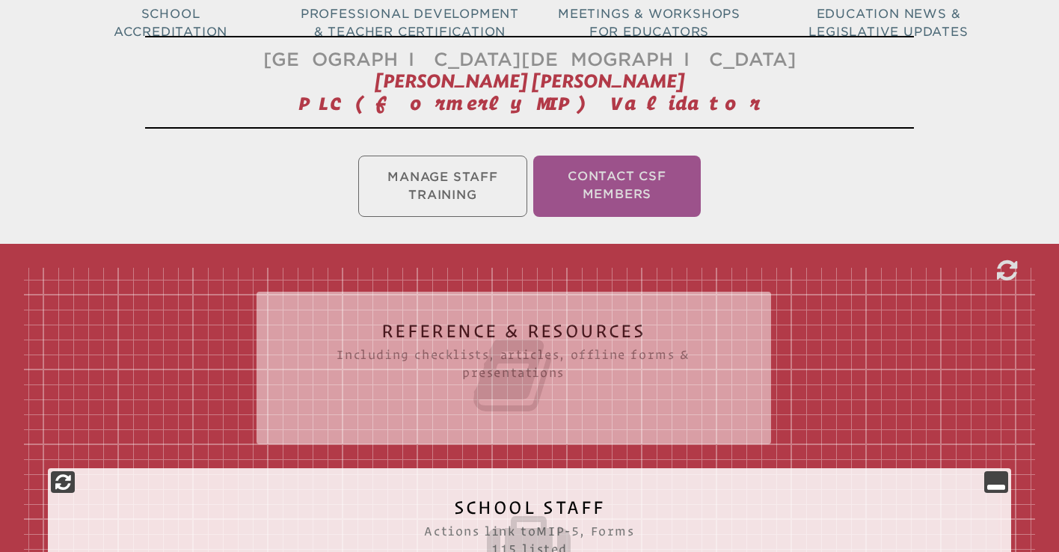
scroll to position [13097, 0]
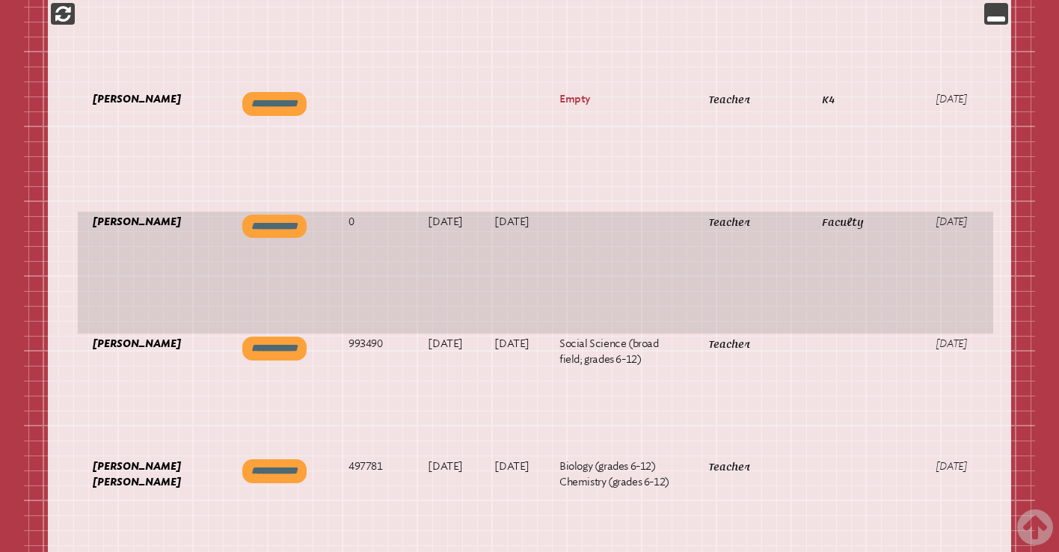
click at [1018, 259] on link "View inservice record" at bounding box center [1048, 237] width 61 height 44
